Goal: Connect with others: Connect with others

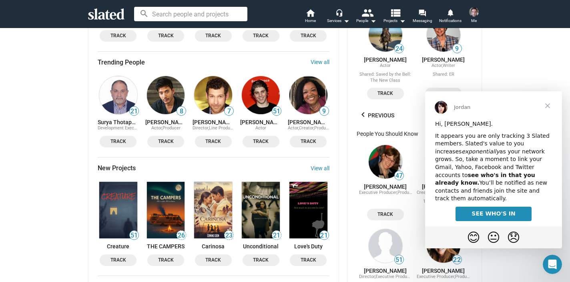
click at [505, 210] on span "SEE WHO'S IN" at bounding box center [493, 213] width 44 height 6
click at [549, 102] on span "Close" at bounding box center [547, 105] width 29 height 29
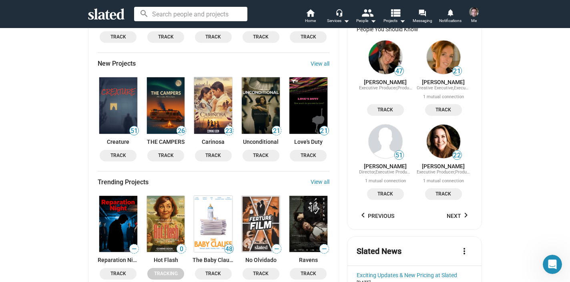
scroll to position [681, 0]
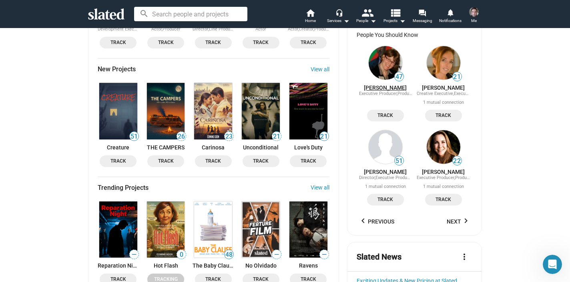
click at [384, 91] on link "[PERSON_NAME]" at bounding box center [385, 87] width 43 height 6
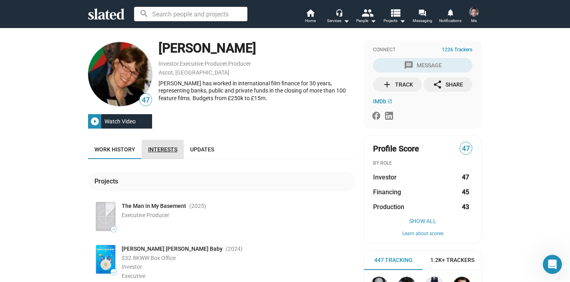
click at [174, 154] on link "Interests" at bounding box center [163, 149] width 42 height 19
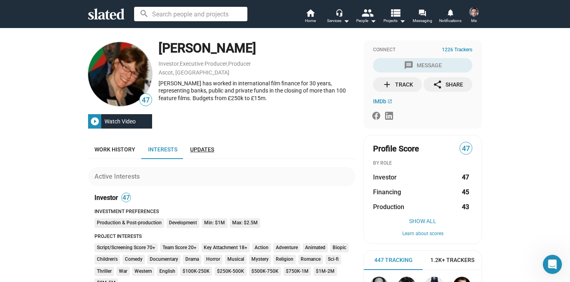
click at [197, 152] on span "Updates" at bounding box center [202, 149] width 24 height 6
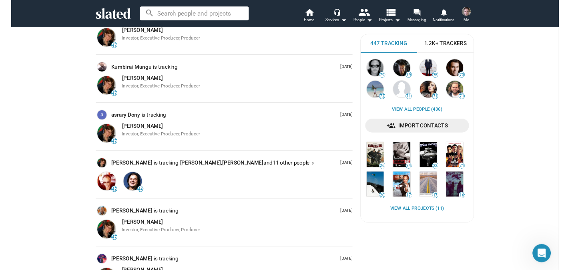
scroll to position [215, 0]
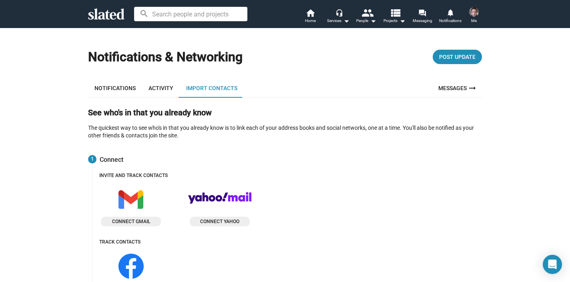
click at [191, 18] on input at bounding box center [190, 14] width 113 height 14
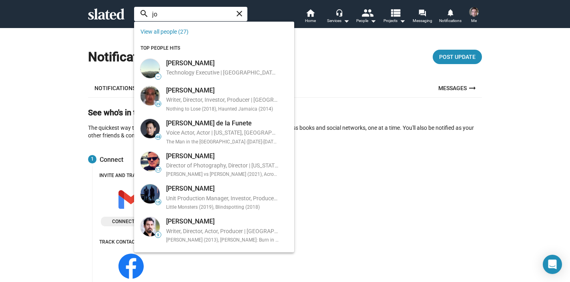
type input "j"
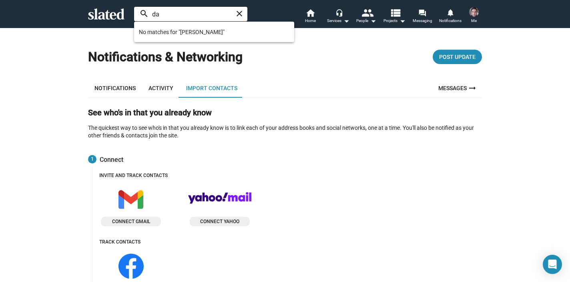
type input "d"
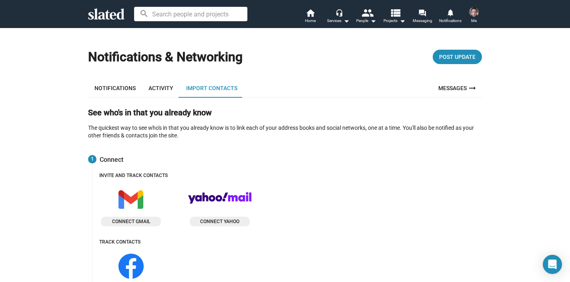
click at [98, 20] on div "search home Home headset_mic Services arrow_drop_down people People arrow_drop_…" at bounding box center [285, 14] width 410 height 21
click at [157, 12] on input at bounding box center [190, 14] width 113 height 14
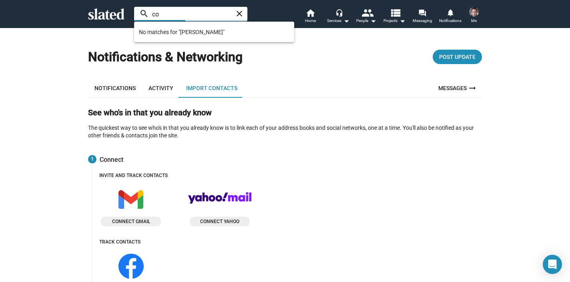
type input "c"
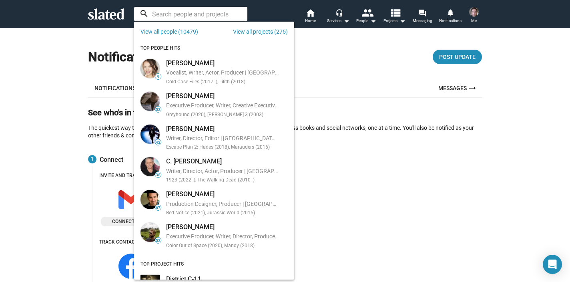
click at [111, 14] on icon at bounding box center [106, 13] width 36 height 11
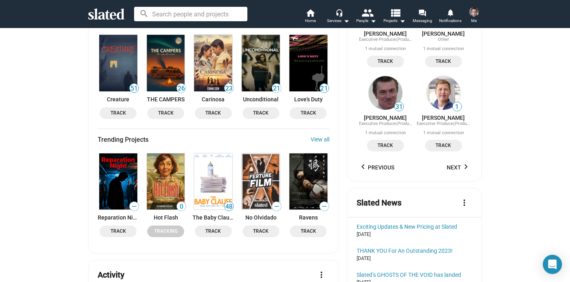
scroll to position [727, 0]
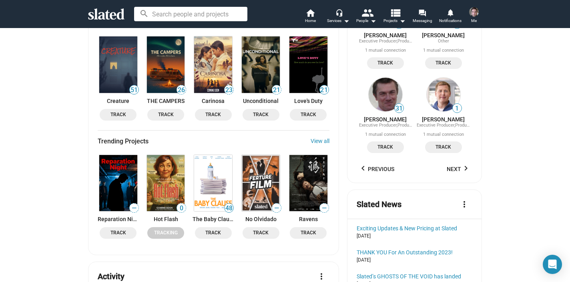
click at [158, 162] on img at bounding box center [166, 183] width 38 height 56
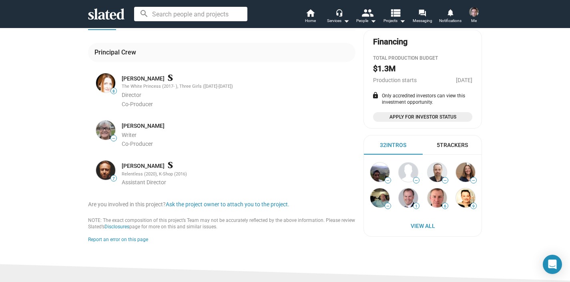
scroll to position [222, 0]
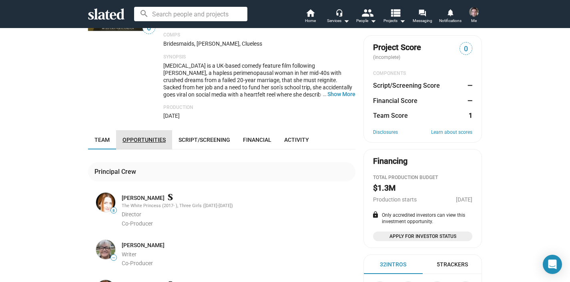
click at [152, 136] on span "Opportunities" at bounding box center [143, 139] width 43 height 6
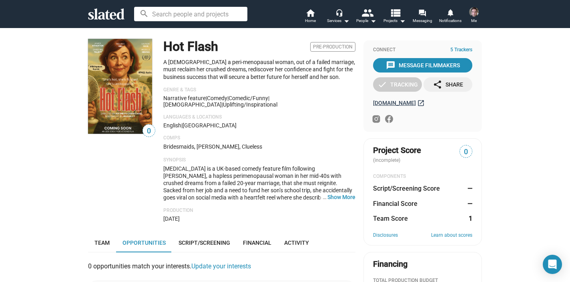
click at [398, 103] on span "hotflashfilm.com" at bounding box center [394, 103] width 43 height 6
